Goal: Transaction & Acquisition: Purchase product/service

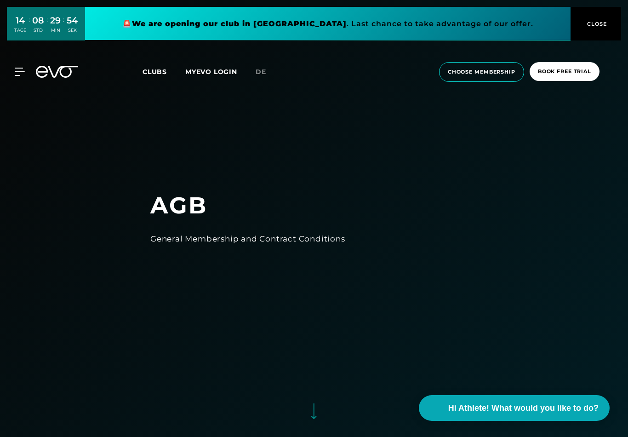
click at [601, 28] on button "CLOSE" at bounding box center [595, 24] width 51 height 34
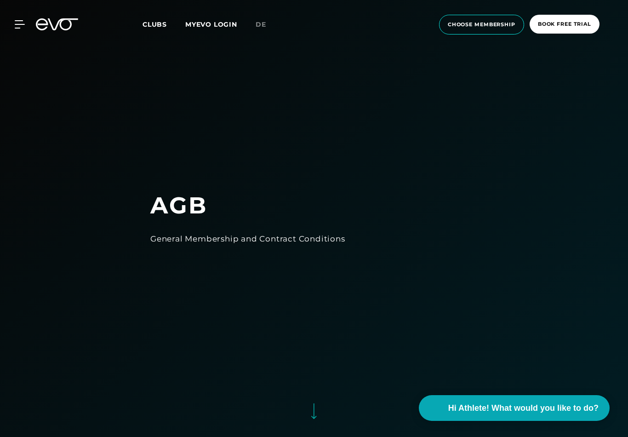
click at [147, 23] on span "Clubs" at bounding box center [154, 24] width 24 height 8
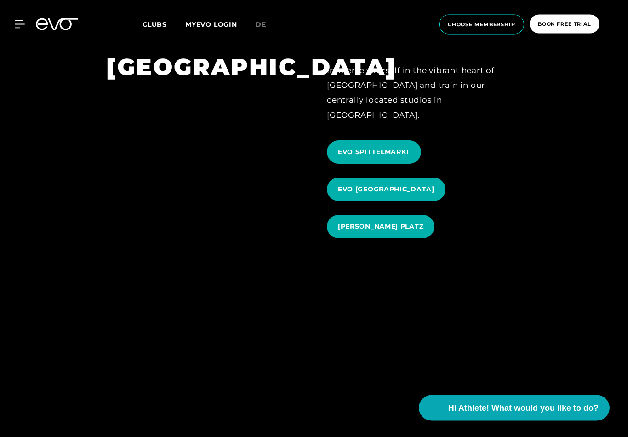
scroll to position [1132, 0]
click at [392, 147] on span "EVO SPITTELMARKT" at bounding box center [374, 152] width 72 height 10
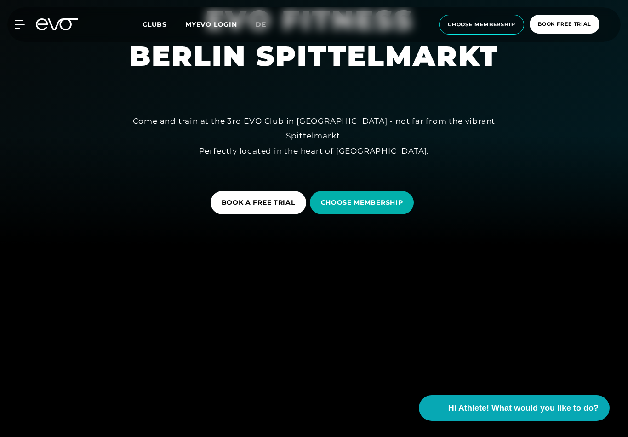
scroll to position [194, 0]
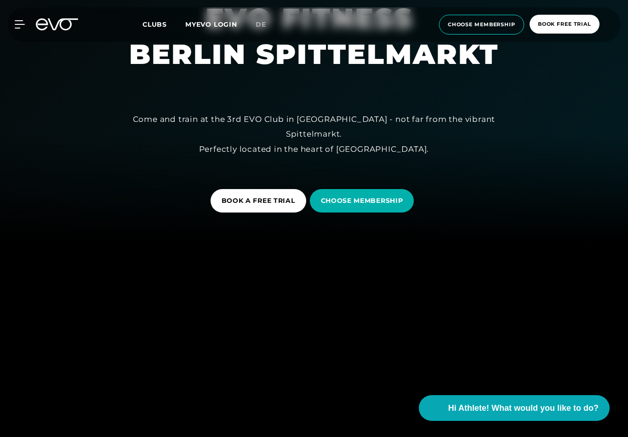
click at [377, 205] on span "CHOOSE MEMBERSHIP" at bounding box center [362, 201] width 82 height 10
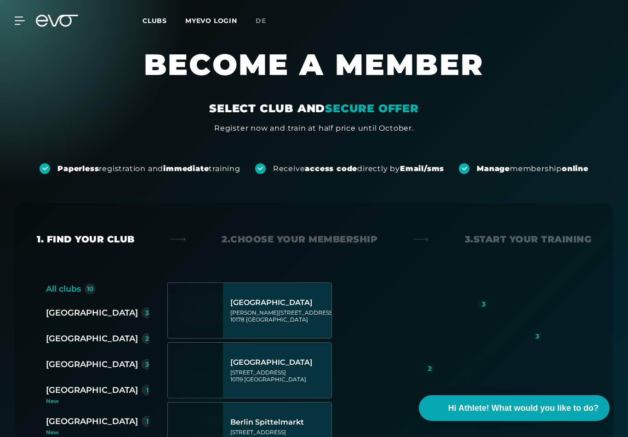
click at [62, 308] on div "[GEOGRAPHIC_DATA]" at bounding box center [92, 312] width 92 height 13
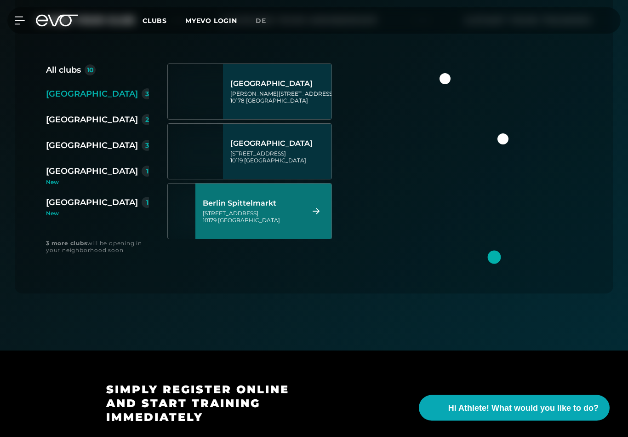
scroll to position [222, 0]
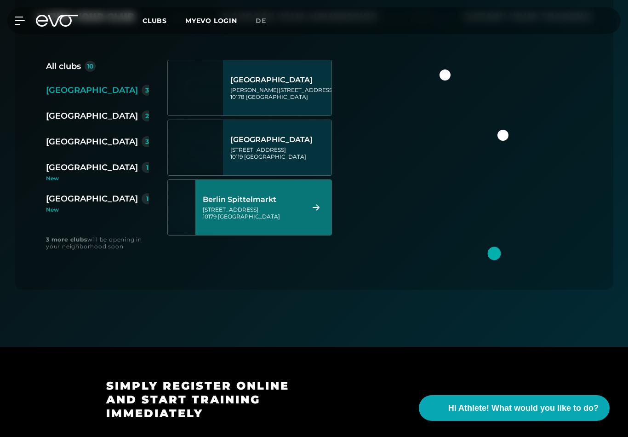
click at [307, 203] on div "[GEOGRAPHIC_DATA] [STREET_ADDRESS]" at bounding box center [263, 207] width 136 height 55
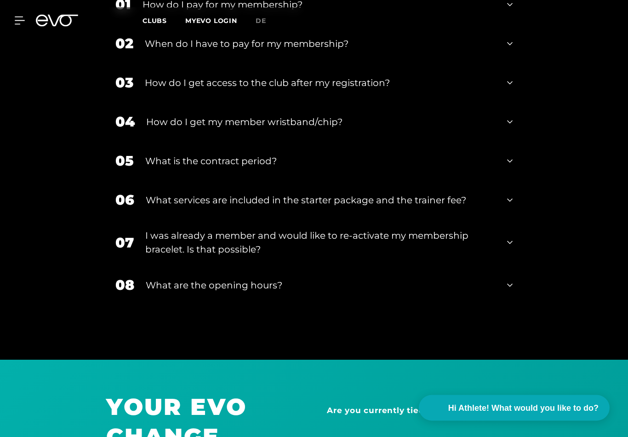
scroll to position [1582, 0]
click at [511, 194] on icon at bounding box center [510, 199] width 6 height 11
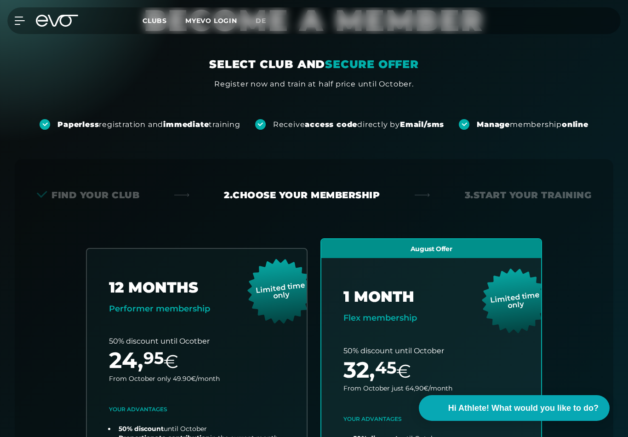
scroll to position [0, 0]
